Goal: Register for event/course

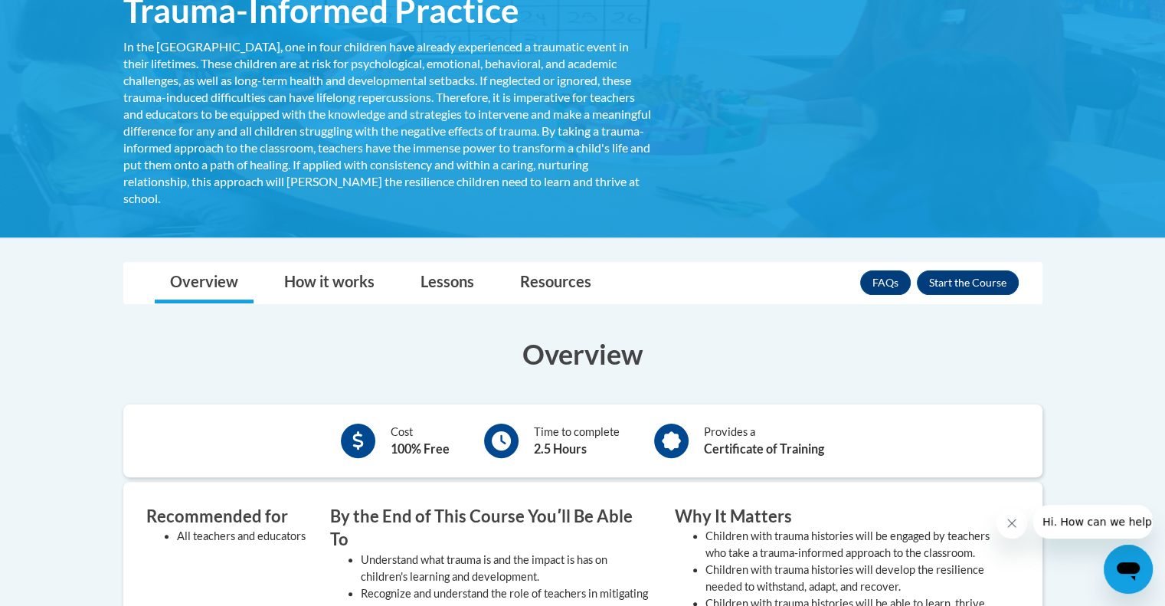
scroll to position [306, 0]
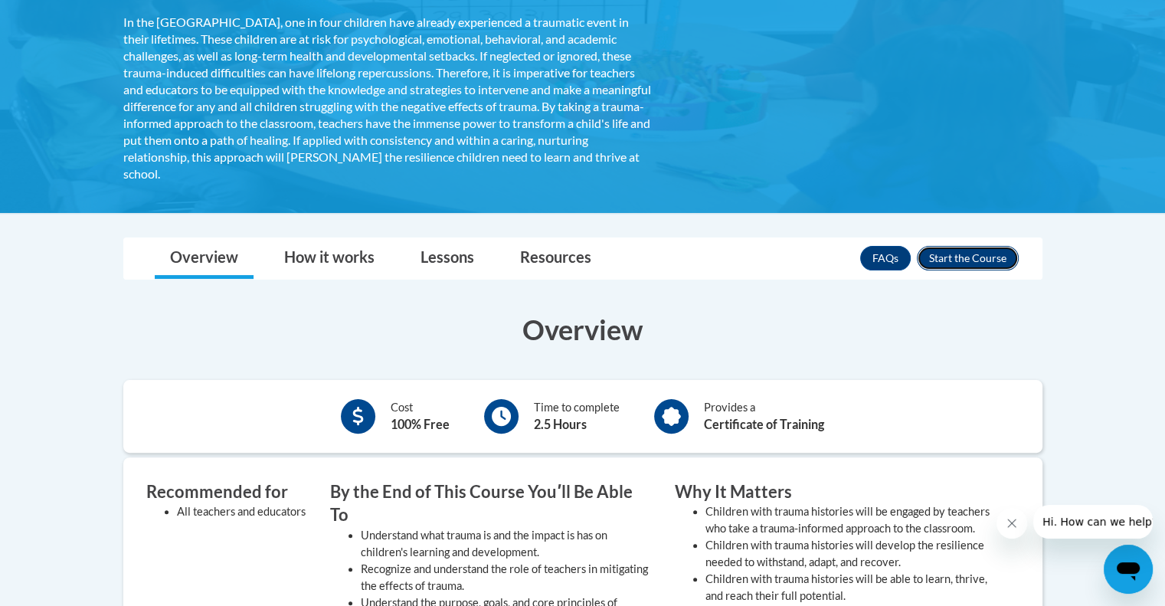
click at [953, 258] on button "Enroll" at bounding box center [968, 258] width 102 height 25
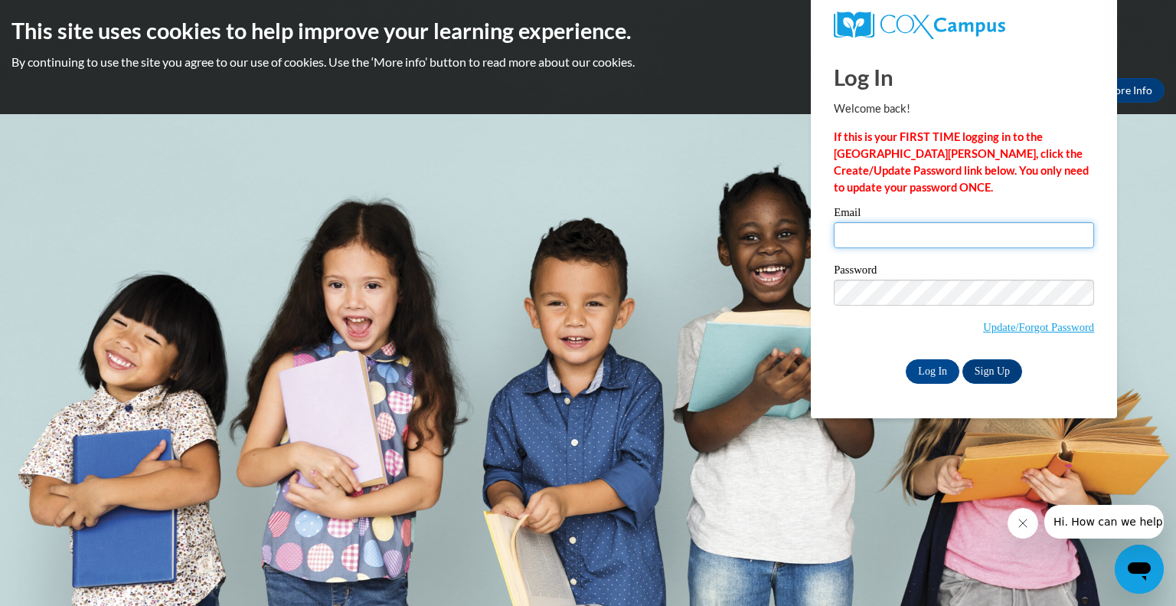
click at [878, 229] on input "Email" at bounding box center [964, 235] width 260 height 26
click at [986, 370] on link "Sign Up" at bounding box center [992, 371] width 60 height 25
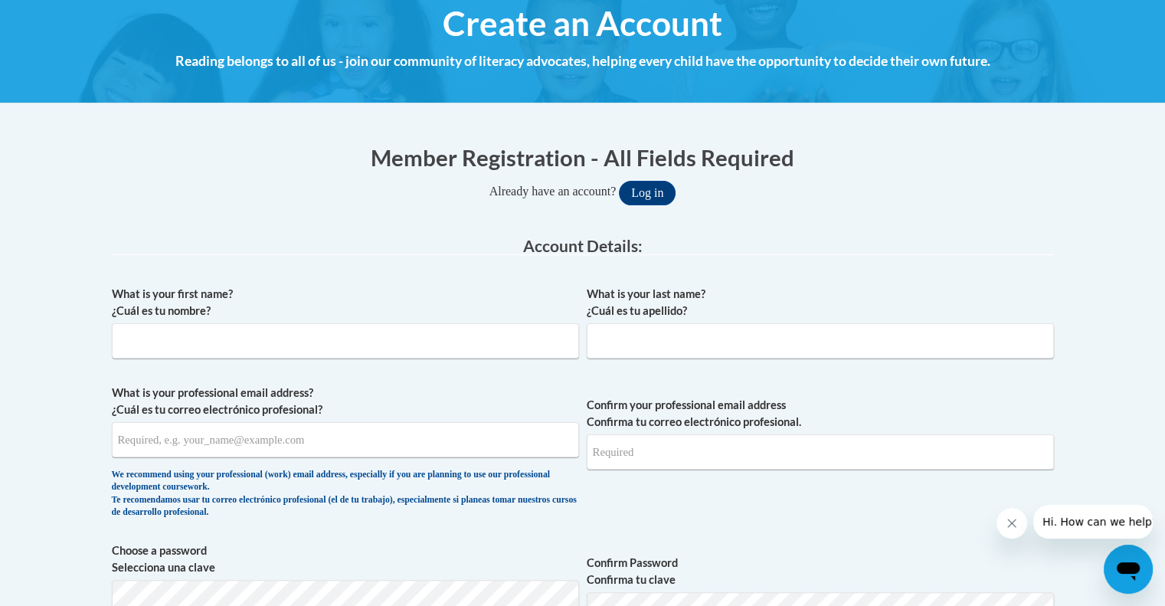
scroll to position [230, 0]
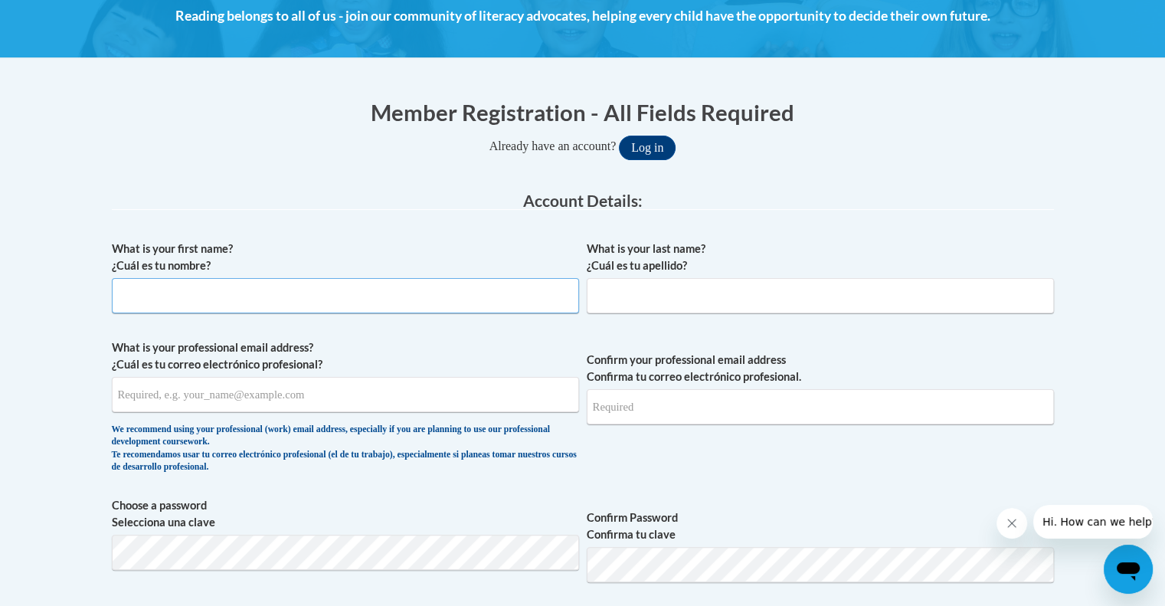
click at [417, 293] on input "What is your first name? ¿Cuál es tu nombre?" at bounding box center [345, 295] width 467 height 35
type input "[PERSON_NAME]"
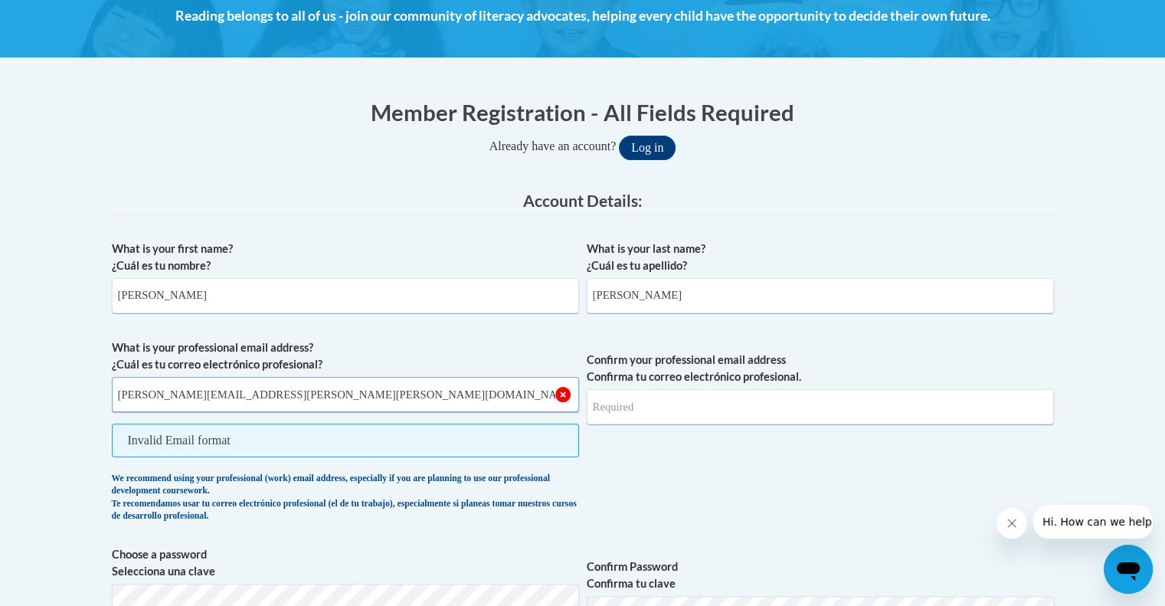
type input "[PERSON_NAME][EMAIL_ADDRESS][PERSON_NAME][PERSON_NAME][DOMAIN_NAME]"
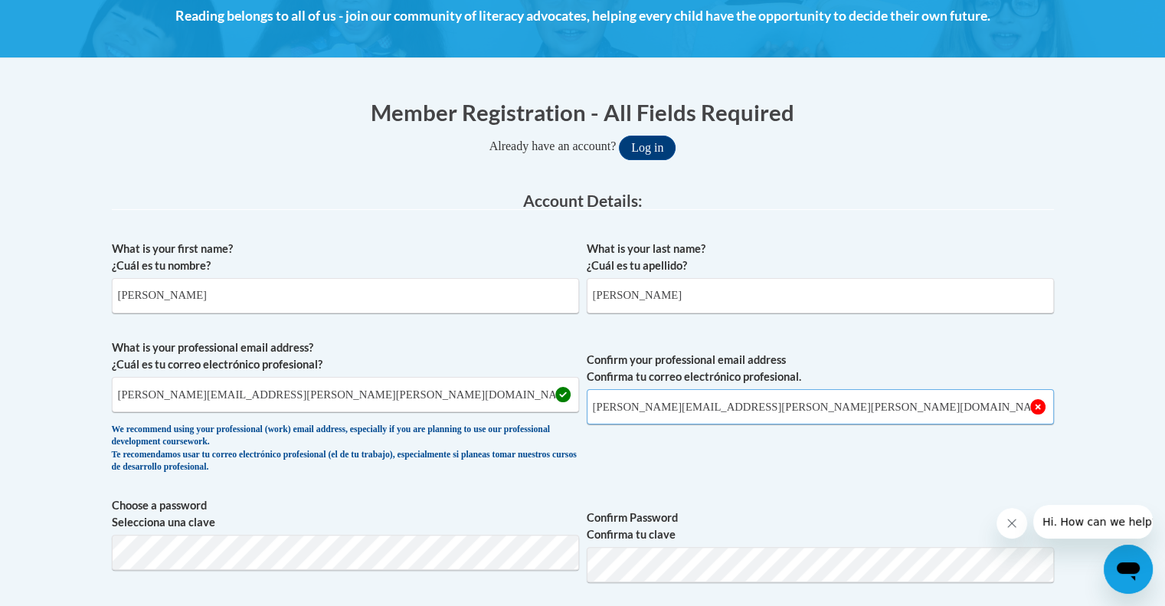
type input "[PERSON_NAME][EMAIL_ADDRESS][PERSON_NAME][PERSON_NAME][DOMAIN_NAME]"
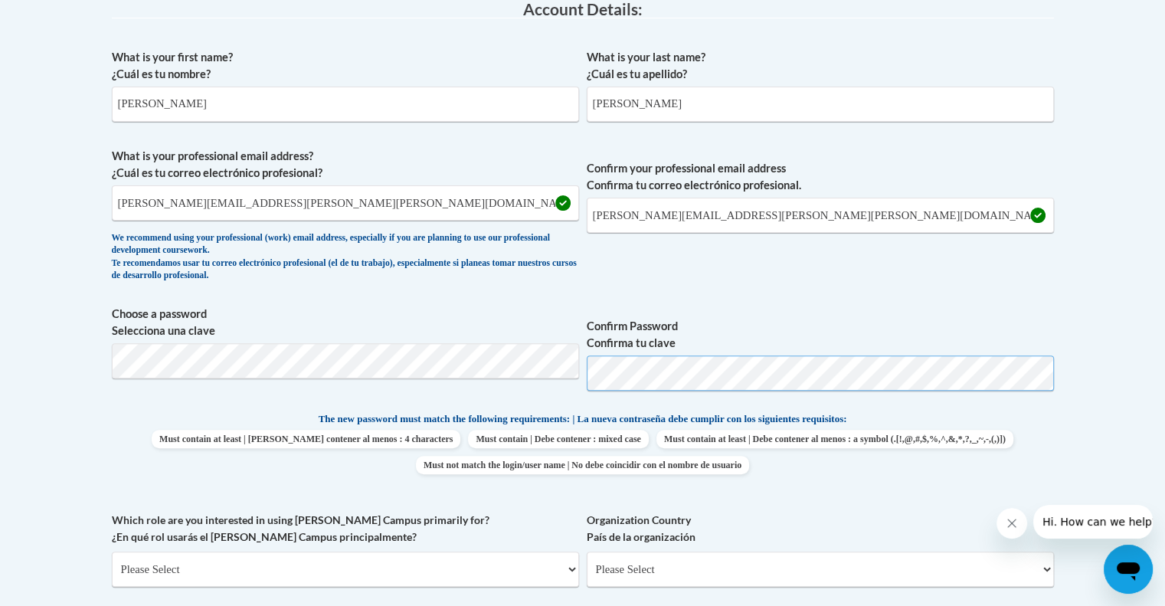
scroll to position [432, 0]
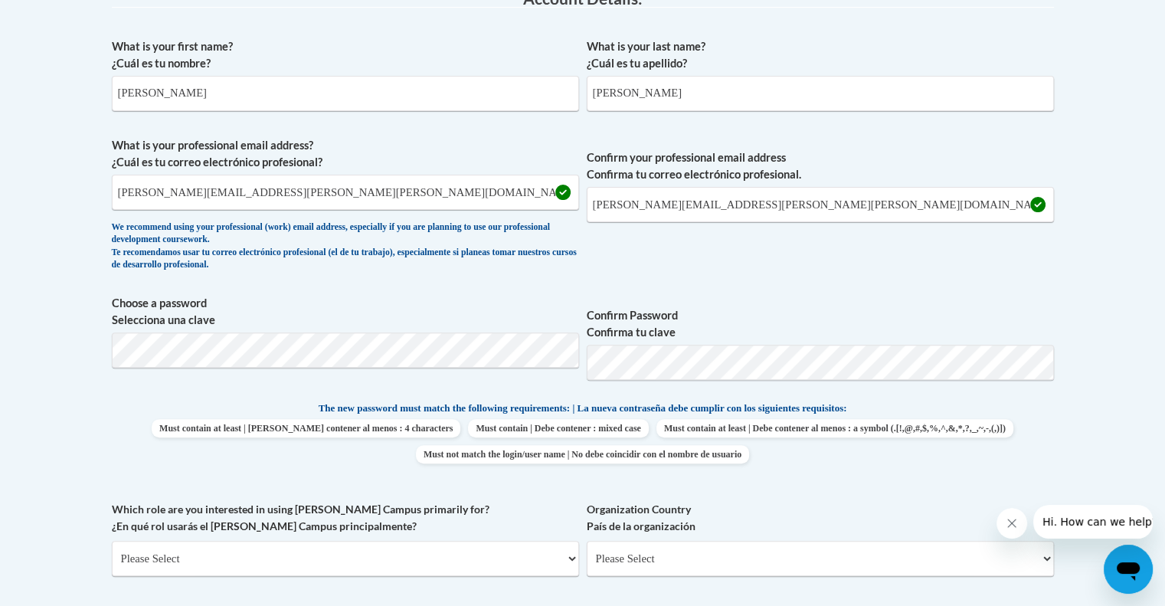
click at [898, 489] on div "What is your first name? ¿Cuál es tu nombre? Jeffrey What is your last name? ¿C…" at bounding box center [583, 380] width 942 height 698
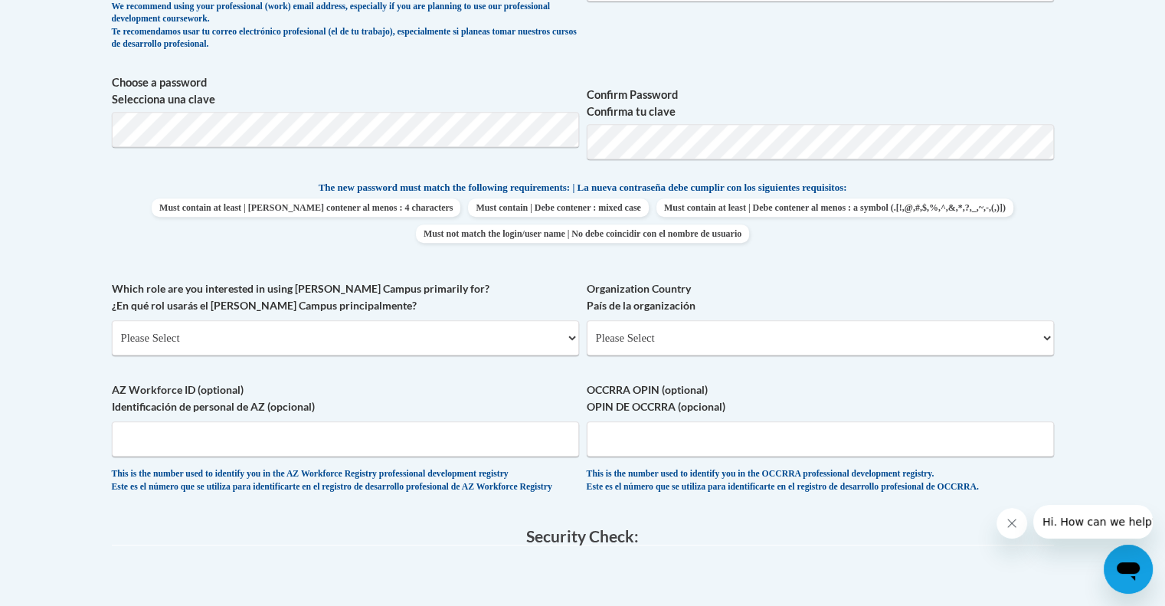
scroll to position [652, 0]
click at [557, 342] on select "Please Select College/University | Colegio/Universidad Community/Nonprofit Part…" at bounding box center [345, 337] width 467 height 35
select select "fbf2d438-af2f-41f8-98f1-81c410e29de3"
click at [112, 320] on select "Please Select College/University | Colegio/Universidad Community/Nonprofit Part…" at bounding box center [345, 337] width 467 height 35
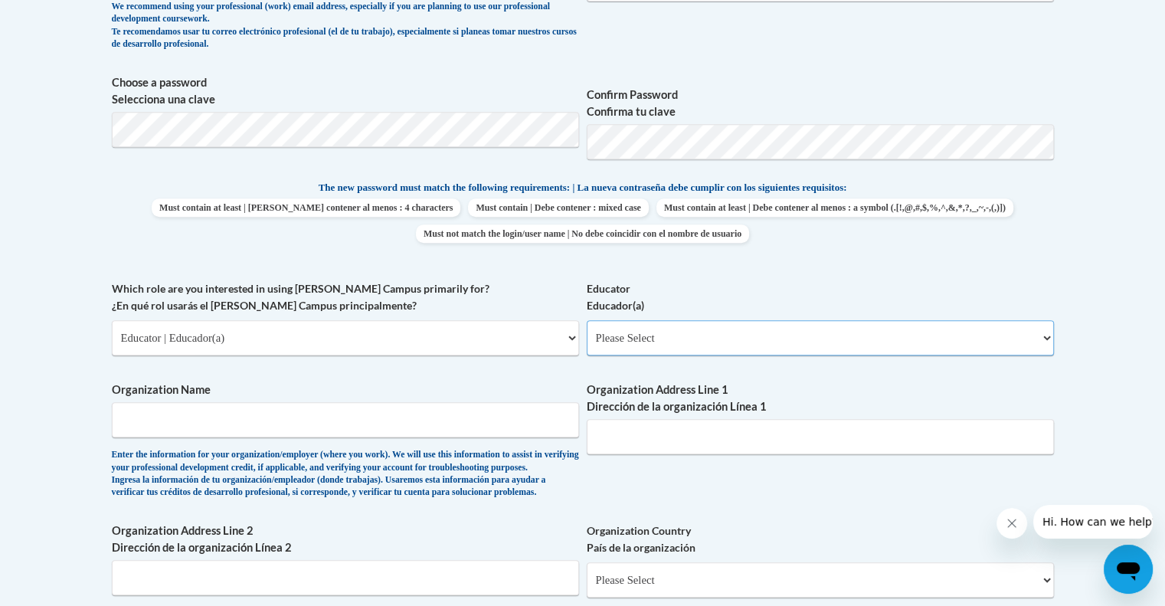
click at [697, 339] on select "Please Select Early Learning/Daycare Teacher/Family Home Care Provider | Maestr…" at bounding box center [820, 337] width 467 height 35
select select "67563ca1-16dc-4830-a7b3-94a34bed3689"
click at [587, 320] on select "Please Select Early Learning/Daycare Teacher/Family Home Care Provider | Maestr…" at bounding box center [820, 337] width 467 height 35
click at [333, 429] on input "Organization Name" at bounding box center [345, 419] width 467 height 35
type input "Delmar Middle School"
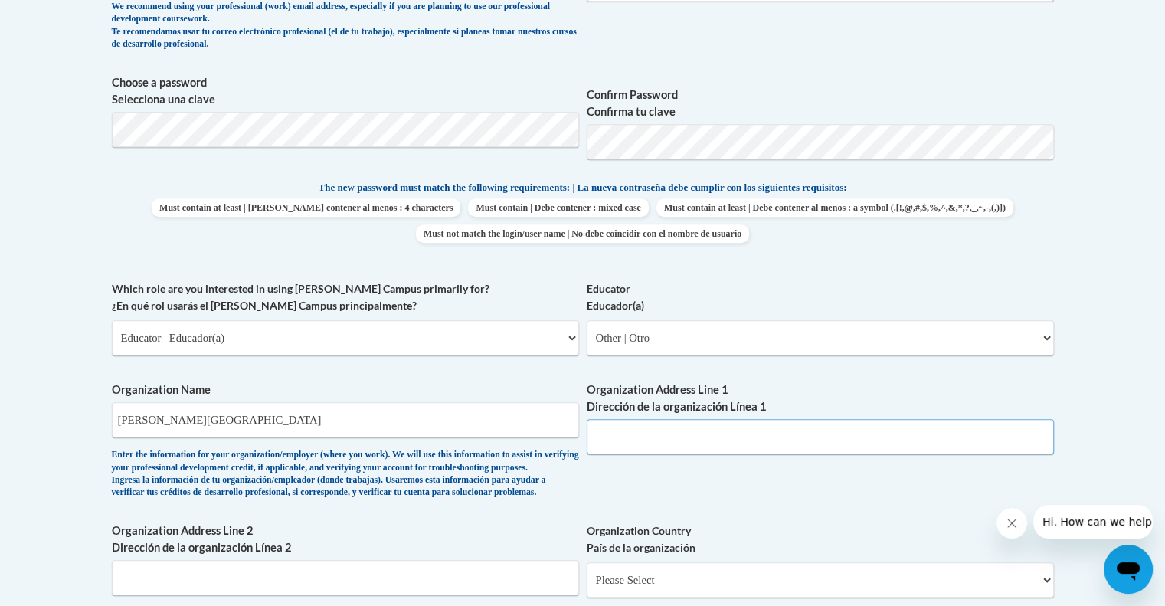
click at [634, 443] on input "Organization Address Line 1 Dirección de la organización Línea 1" at bounding box center [820, 436] width 467 height 35
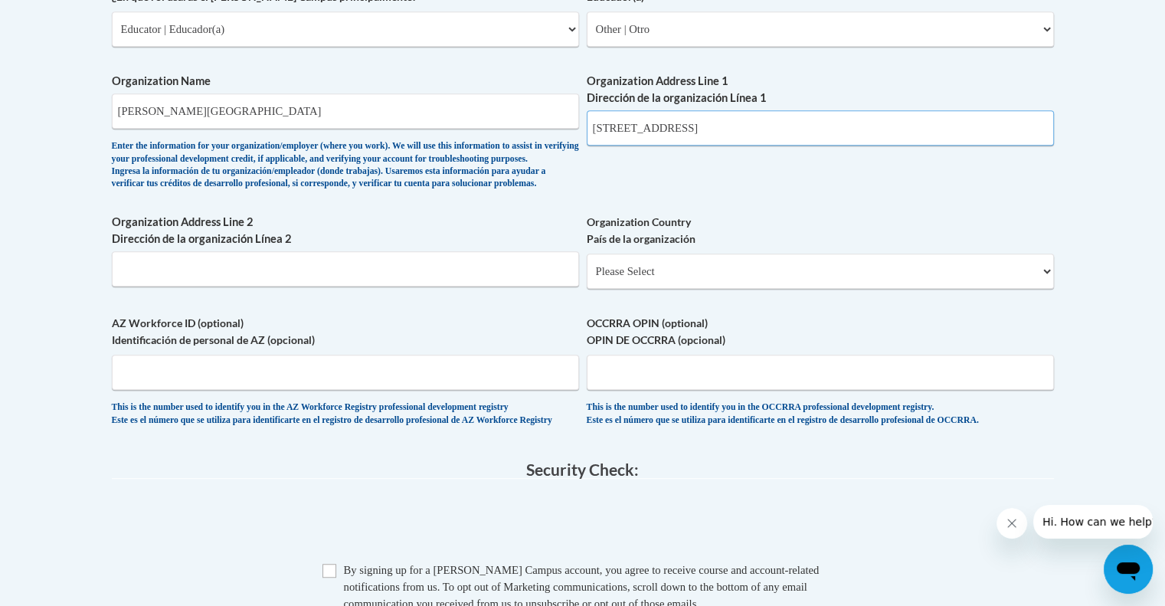
scroll to position [962, 0]
type input "200 N 8th St"
click at [278, 286] on input "Organization Address Line 2 Dirección de la organización Línea 2" at bounding box center [345, 267] width 467 height 35
type input "Delmar, DE"
click at [704, 288] on select "Please Select United States | Estados Unidos Outside of the United States | Fue…" at bounding box center [820, 270] width 467 height 35
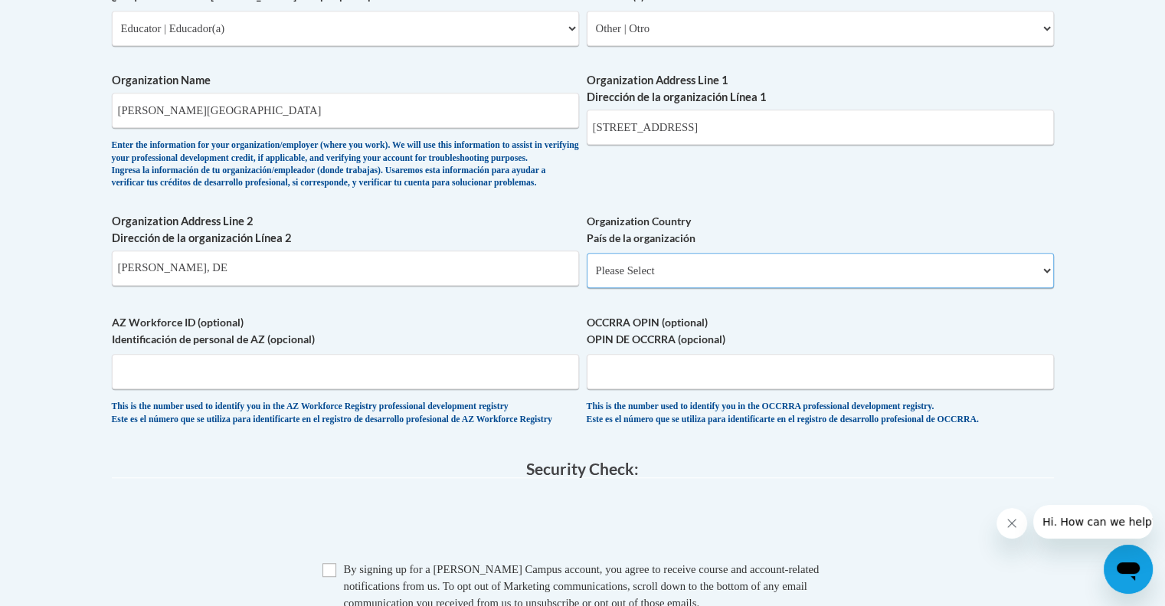
select select "ad49bcad-a171-4b2e-b99c-48b446064914"
click at [587, 277] on select "Please Select United States | Estados Unidos Outside of the United States | Fue…" at bounding box center [820, 270] width 467 height 35
select select
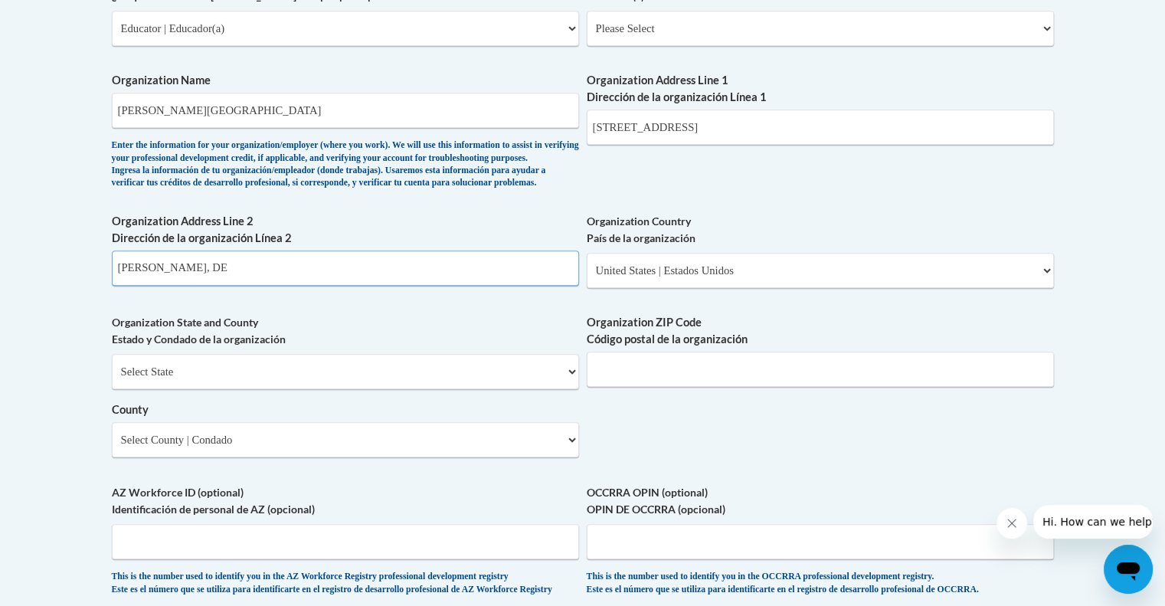
click at [238, 286] on input "Delmar, DE" at bounding box center [345, 267] width 467 height 35
type input "D"
click at [210, 387] on select "Select State Alabama Alaska Arizona Arkansas California Colorado Connecticut De…" at bounding box center [345, 371] width 467 height 35
select select "Delaware"
click at [112, 379] on select "Select State Alabama Alaska Arizona Arkansas California Colorado Connecticut De…" at bounding box center [345, 371] width 467 height 35
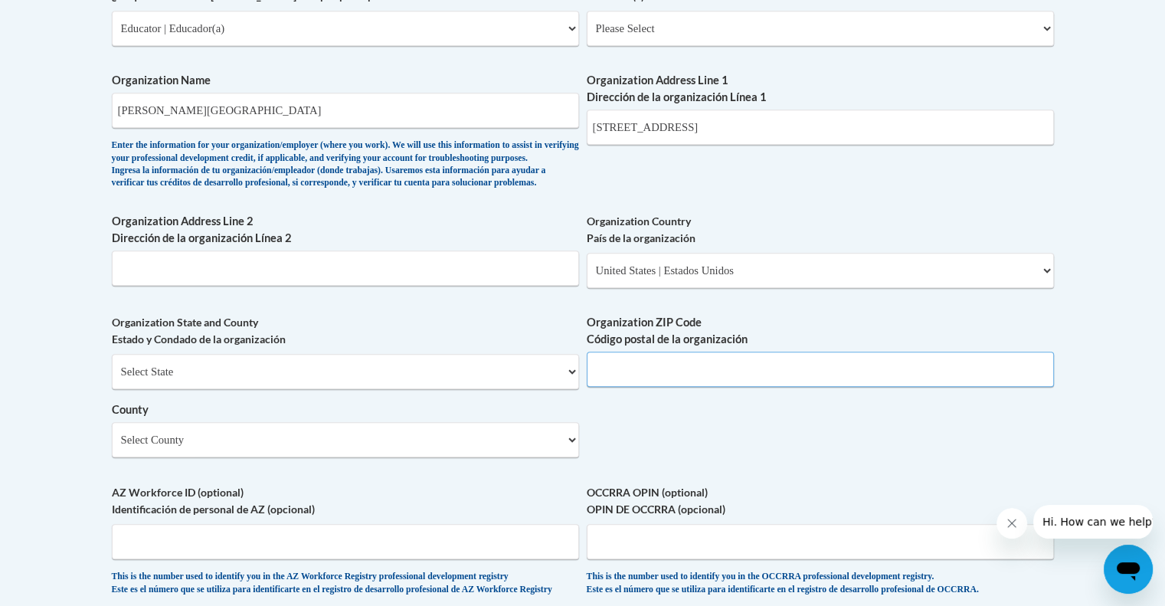
click at [675, 387] on input "Organization ZIP Code Código postal de la organización" at bounding box center [820, 368] width 467 height 35
type input "19940"
click at [380, 457] on select "Select County Kent New Castle Sussex" at bounding box center [345, 439] width 467 height 35
select select "Sussex"
click at [112, 447] on select "Select County Kent New Castle Sussex" at bounding box center [345, 439] width 467 height 35
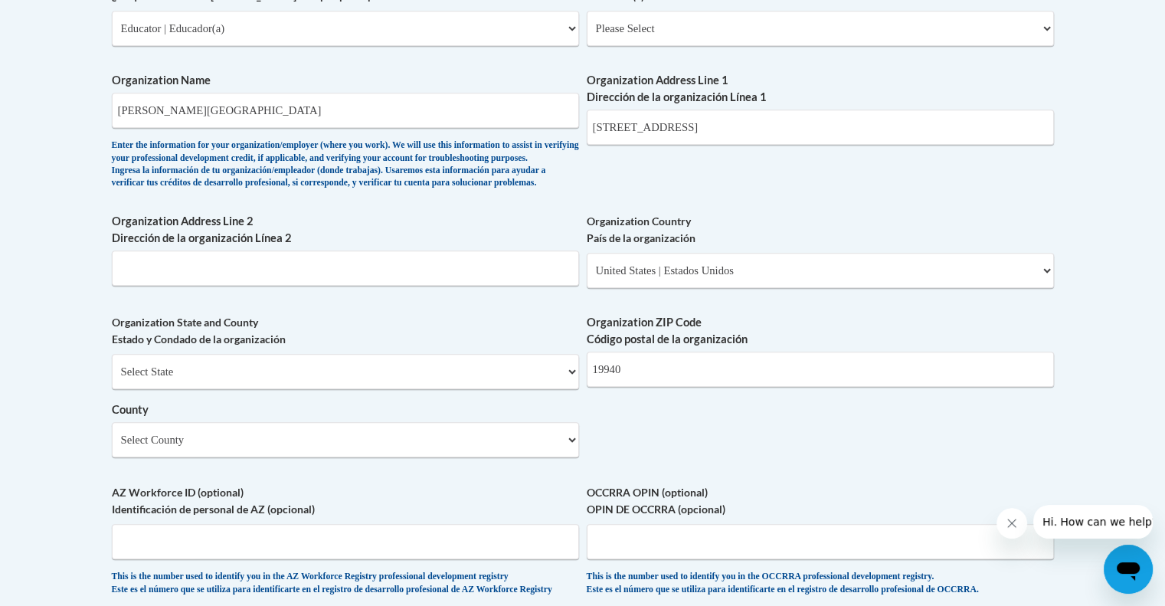
click at [67, 475] on body "This site uses cookies to help improve your learning experience. By continuing …" at bounding box center [582, 178] width 1165 height 2281
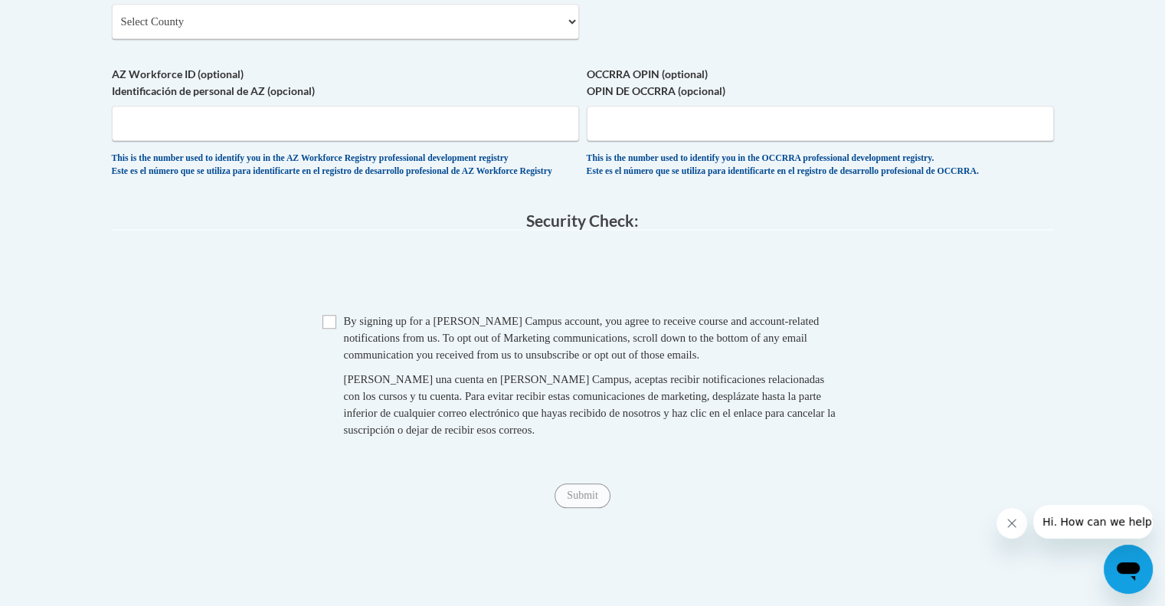
scroll to position [1381, 0]
click at [328, 327] on input "Checkbox" at bounding box center [329, 320] width 14 height 14
checkbox input "true"
click at [587, 506] on input "Submit" at bounding box center [581, 494] width 55 height 25
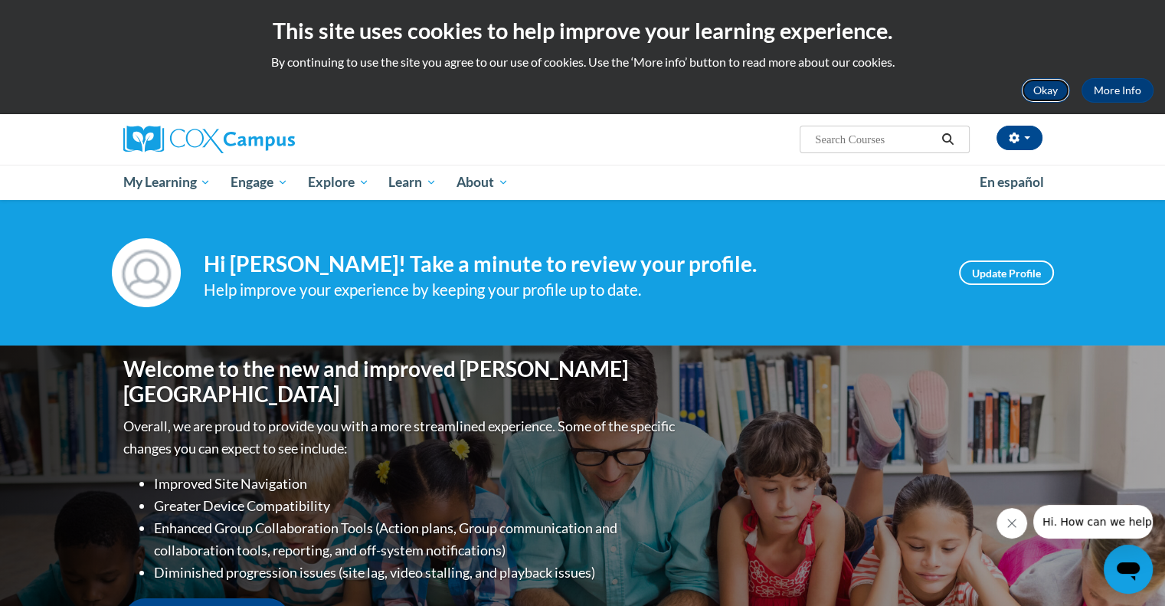
click at [1057, 92] on button "Okay" at bounding box center [1045, 90] width 49 height 25
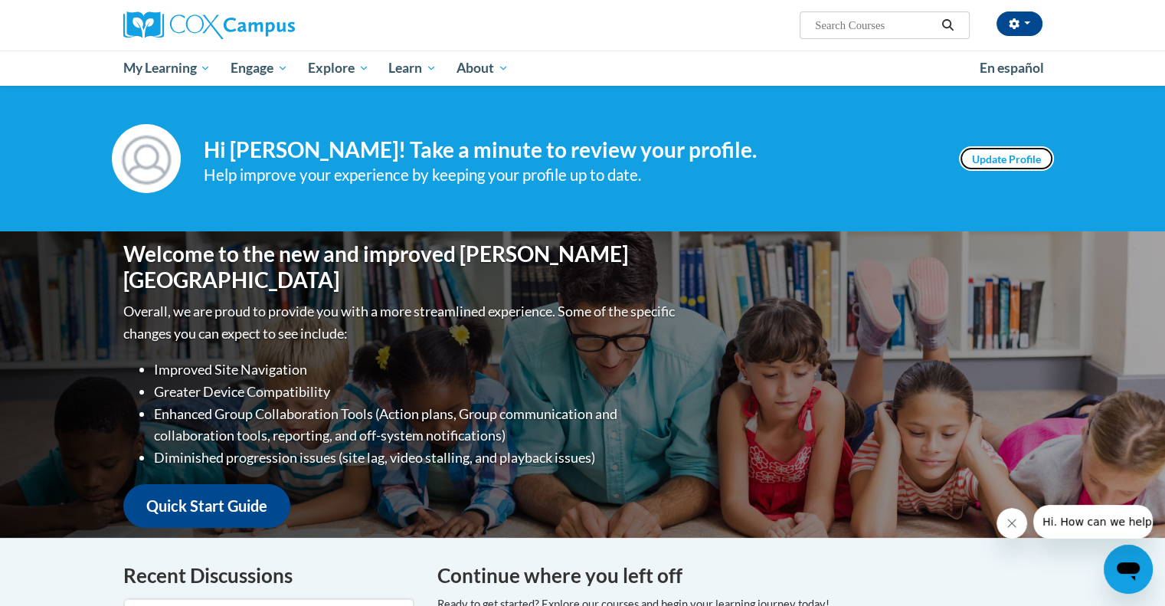
click at [1015, 155] on link "Update Profile" at bounding box center [1006, 158] width 95 height 25
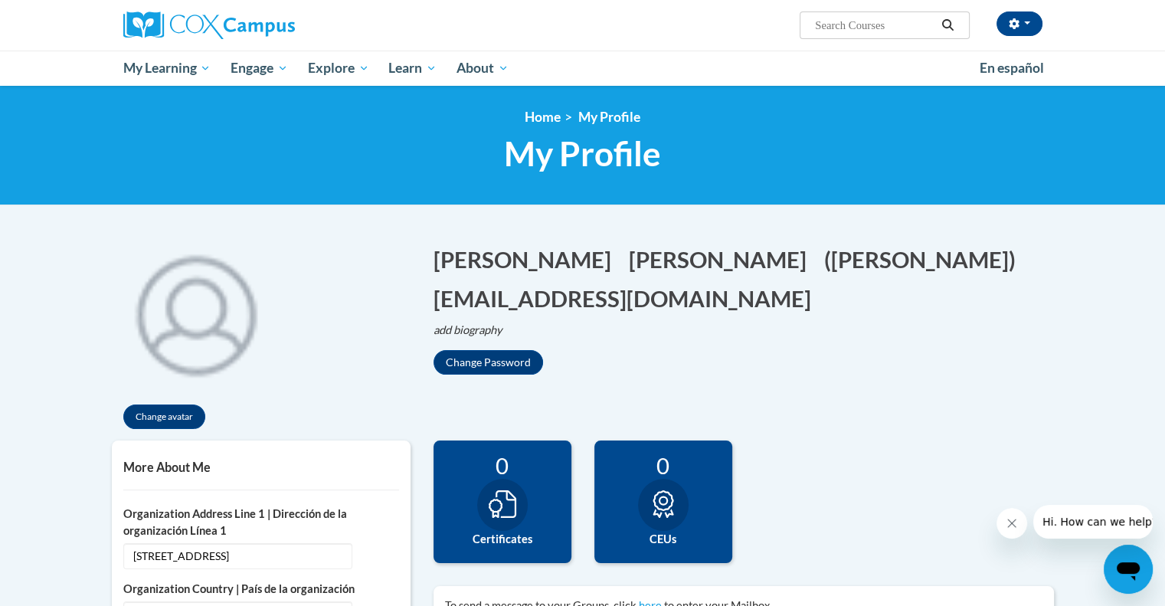
click at [872, 16] on input "Search..." at bounding box center [874, 25] width 123 height 18
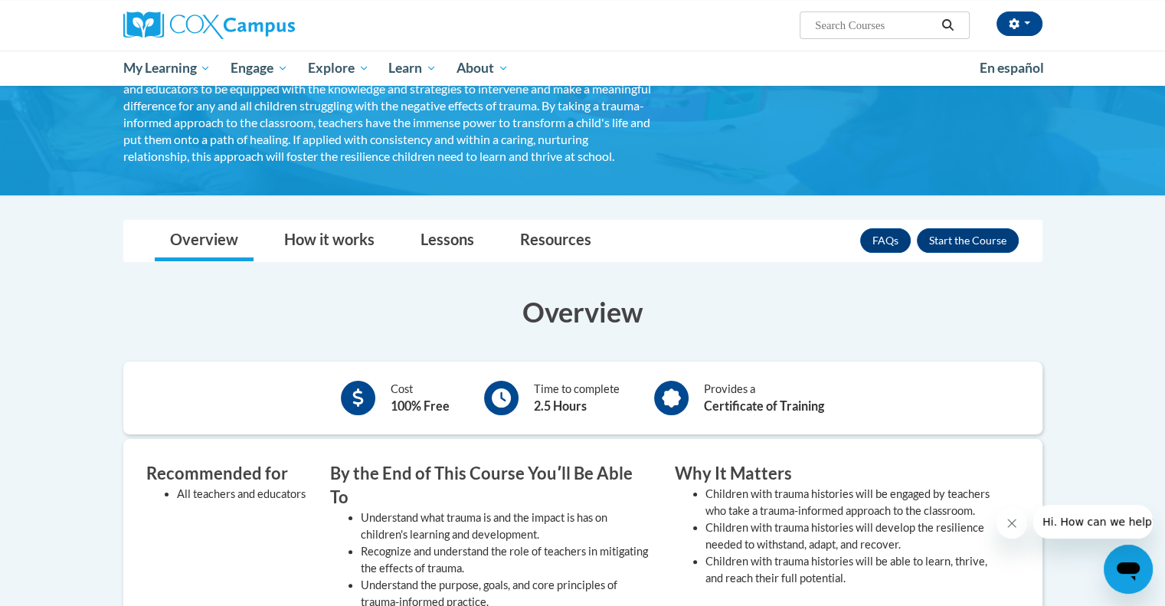
scroll to position [193, 0]
click at [977, 253] on button "Enroll" at bounding box center [968, 240] width 102 height 25
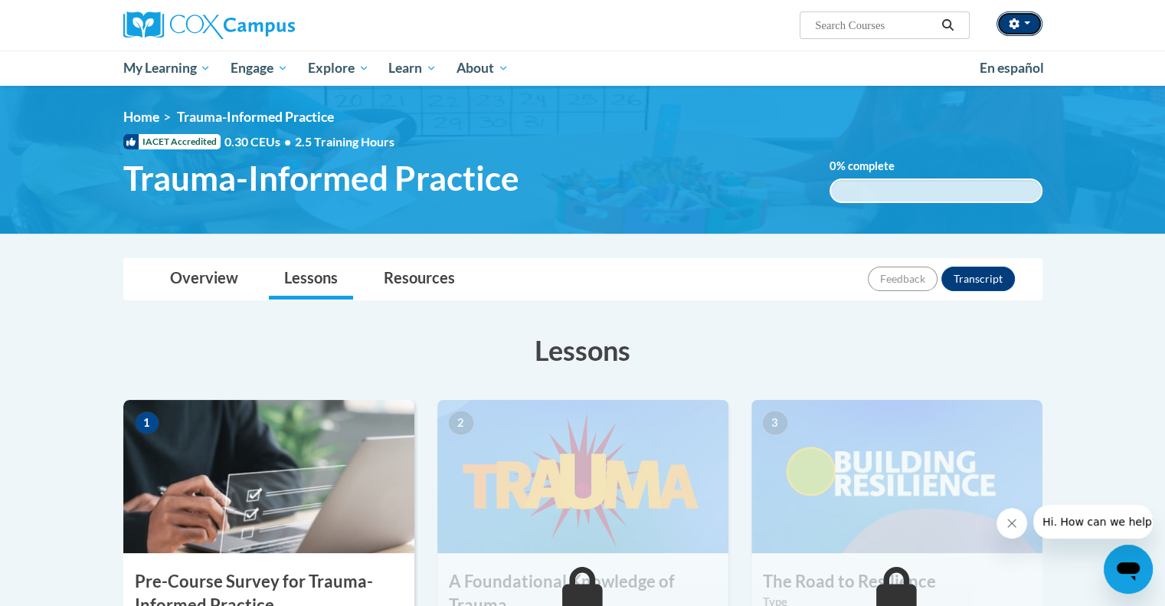
click at [1023, 17] on button "button" at bounding box center [1019, 23] width 46 height 25
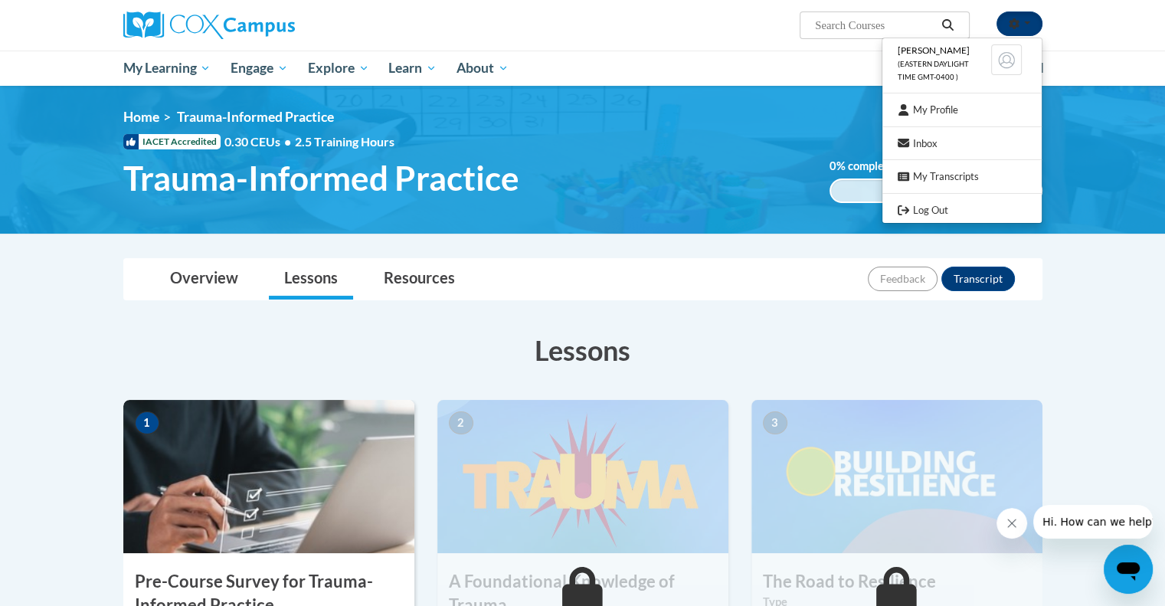
click at [1023, 17] on button "button" at bounding box center [1019, 23] width 46 height 25
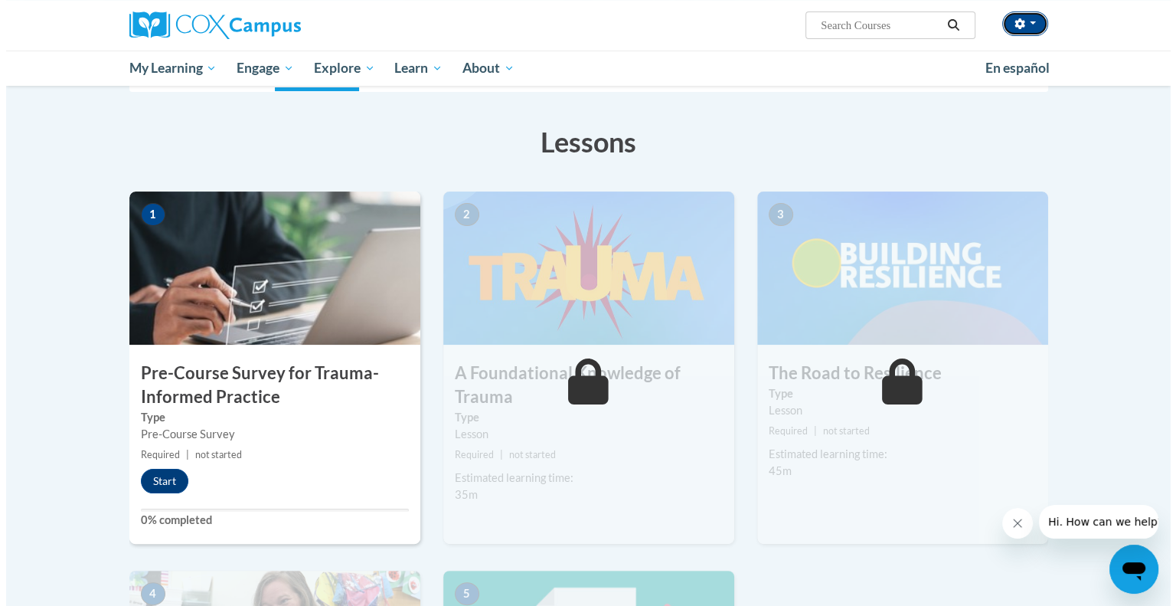
scroll to position [210, 0]
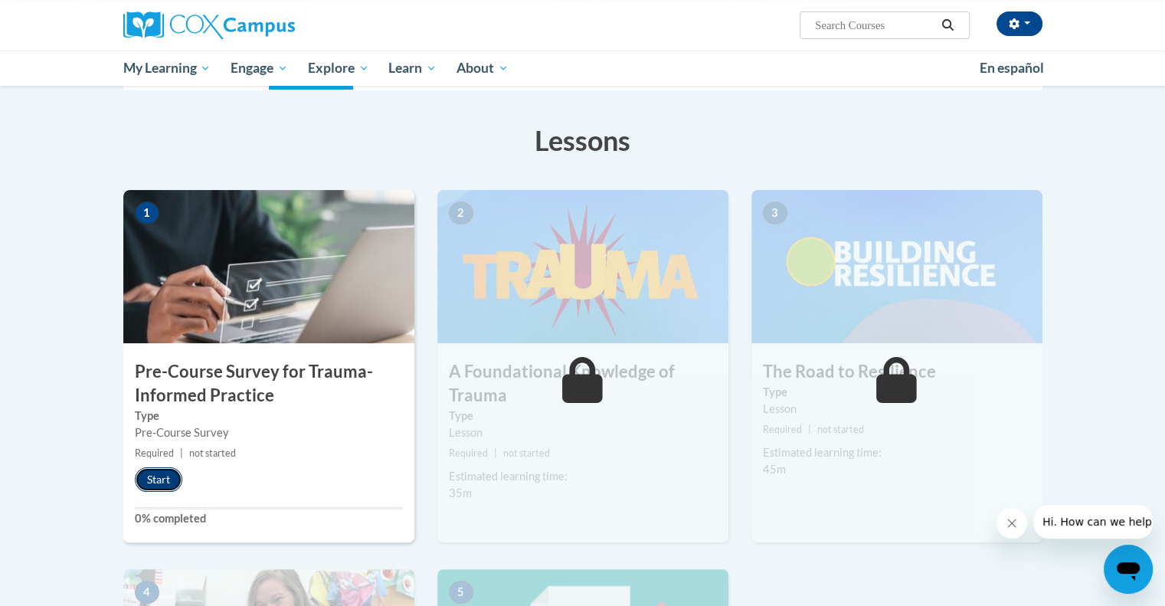
click at [156, 479] on button "Start" at bounding box center [158, 479] width 47 height 25
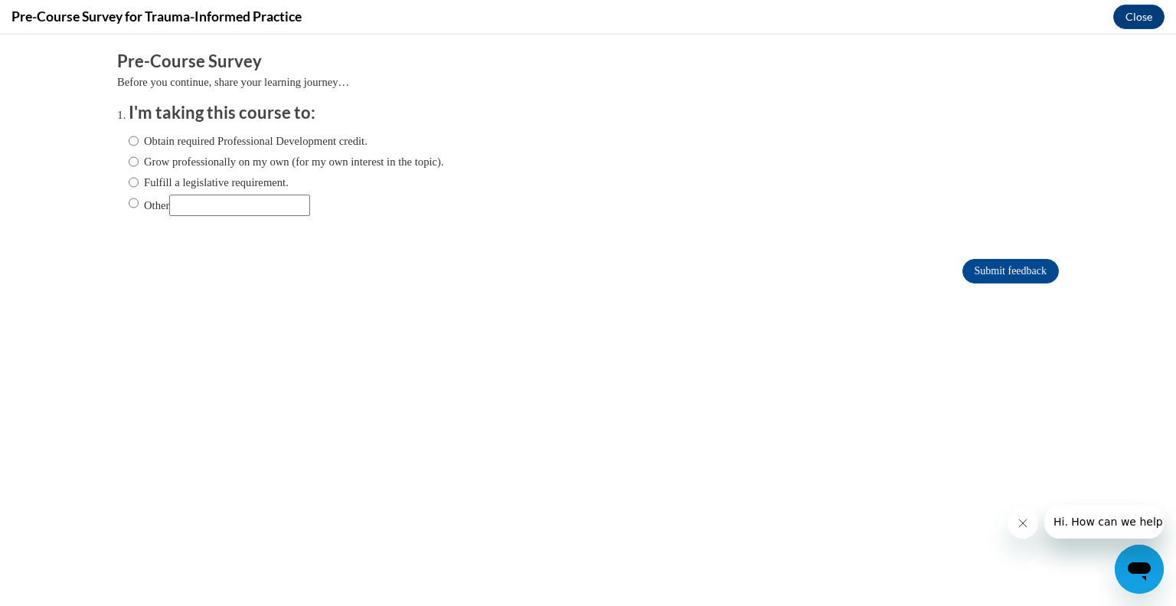
scroll to position [0, 0]
click at [129, 141] on input "Obtain required Professional Development credit." at bounding box center [134, 140] width 10 height 17
radio input "true"
click at [995, 271] on input "Submit feedback" at bounding box center [1010, 271] width 96 height 25
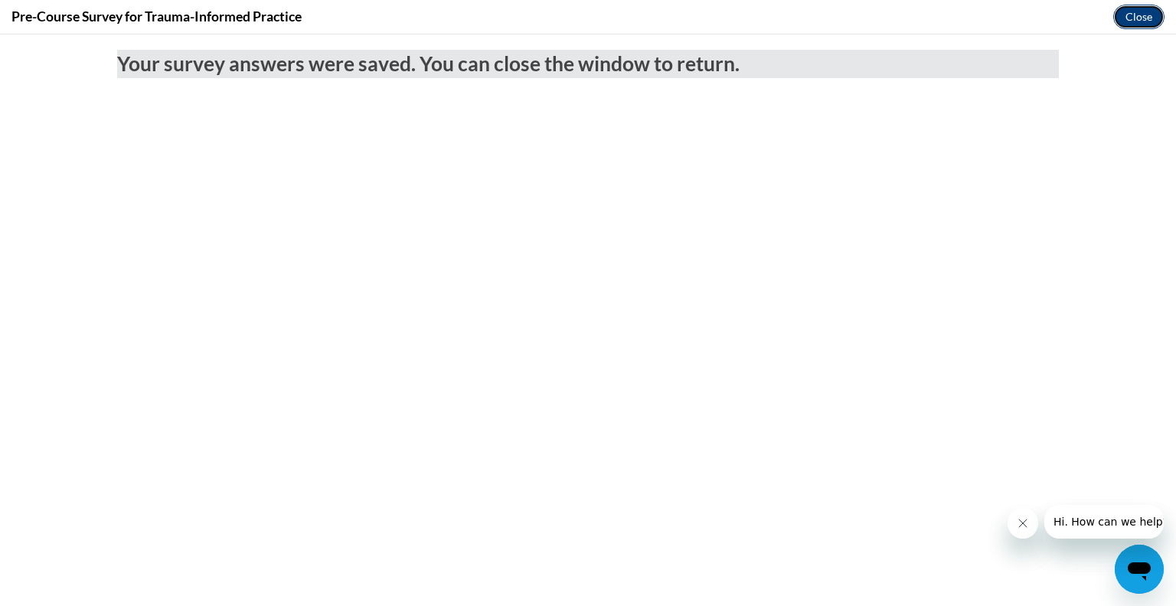
click at [1132, 18] on button "Close" at bounding box center [1138, 17] width 51 height 25
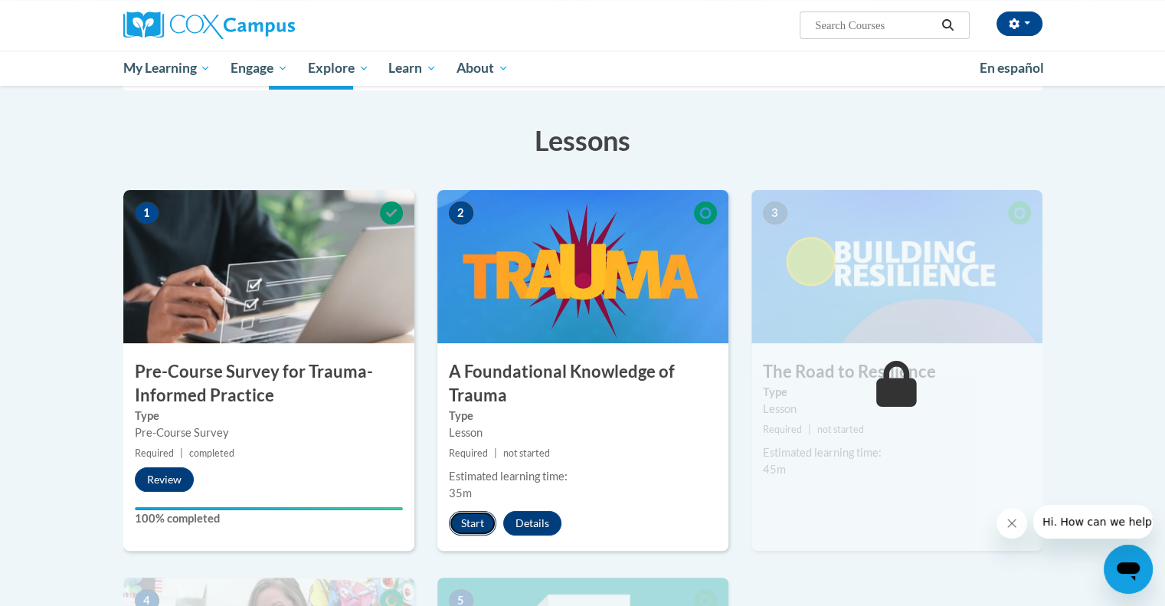
click at [469, 518] on button "Start" at bounding box center [472, 523] width 47 height 25
